Goal: Task Accomplishment & Management: Manage account settings

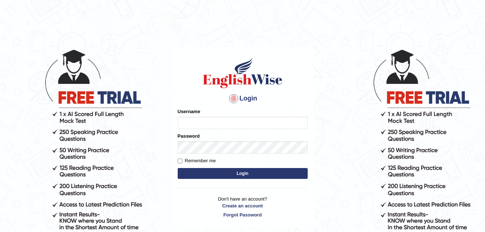
type input "Juliana"
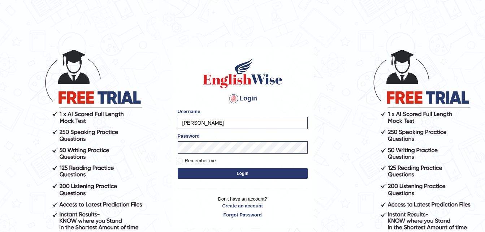
click at [227, 171] on button "Login" at bounding box center [243, 173] width 130 height 11
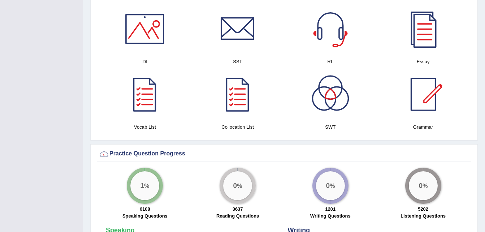
scroll to position [448, 0]
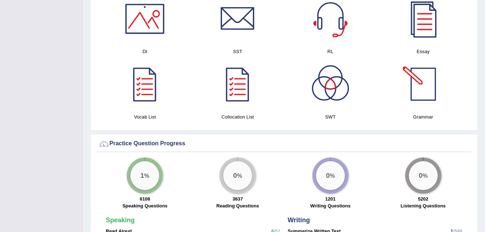
click at [423, 73] on div at bounding box center [423, 84] width 51 height 51
